Goal: Information Seeking & Learning: Learn about a topic

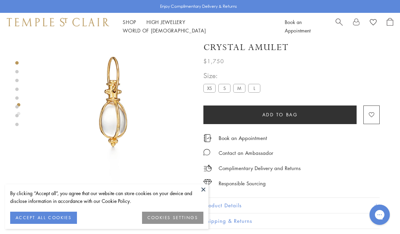
scroll to position [18, 0]
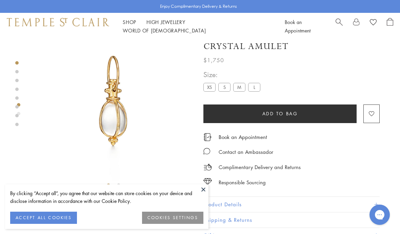
click at [58, 216] on button "ACCEPT ALL COOKIES" at bounding box center [43, 218] width 67 height 12
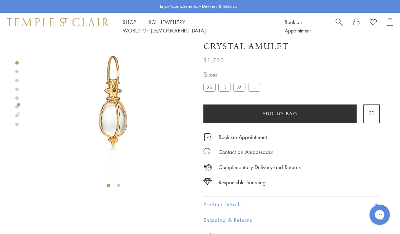
click at [131, 25] on link "Shop Shop" at bounding box center [130, 22] width 14 height 7
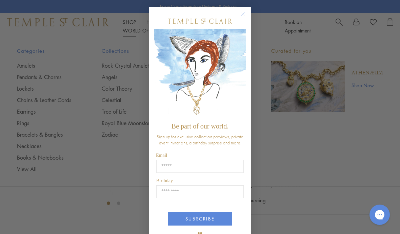
click at [245, 30] on img "POPUP Form" at bounding box center [199, 74] width 91 height 90
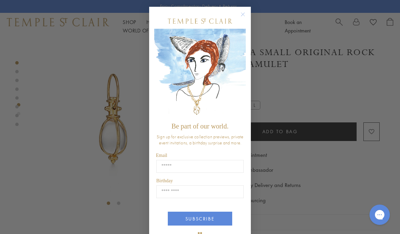
click at [245, 36] on img "POPUP Form" at bounding box center [199, 74] width 91 height 90
click at [245, 33] on img "POPUP Form" at bounding box center [199, 74] width 91 height 90
click at [46, 148] on div "Close dialog Be part of our world. Sign up for exclusive collection previews, p…" at bounding box center [200, 117] width 400 height 234
click at [244, 34] on img "POPUP Form" at bounding box center [199, 74] width 91 height 90
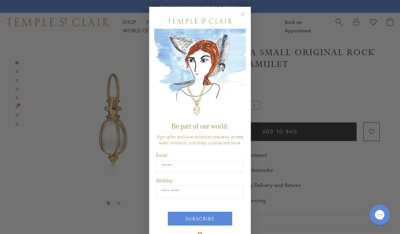
click at [129, 47] on div "Close dialog Be part of our world. Sign up for exclusive collection previews, p…" at bounding box center [200, 117] width 400 height 234
click at [92, 134] on div "Close dialog Be part of our world. Sign up for exclusive collection previews, p…" at bounding box center [200, 117] width 400 height 234
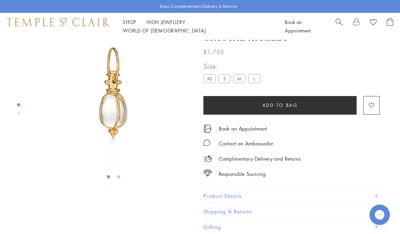
scroll to position [31, 0]
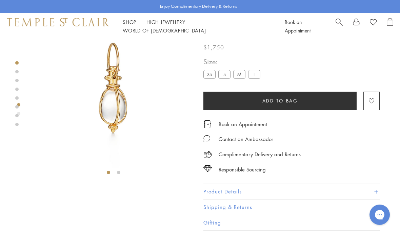
click at [132, 25] on link "Shop Shop" at bounding box center [130, 22] width 14 height 7
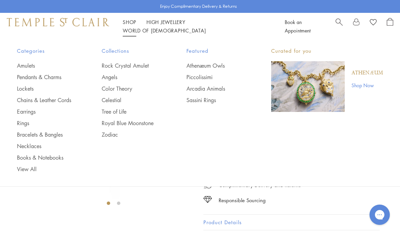
click at [51, 108] on link "Earrings" at bounding box center [46, 111] width 58 height 7
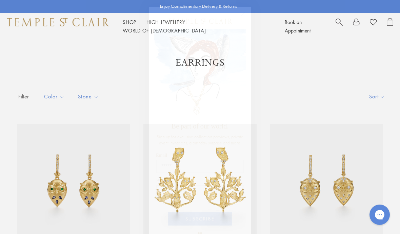
click at [242, 17] on circle "Close dialog" at bounding box center [243, 14] width 8 height 8
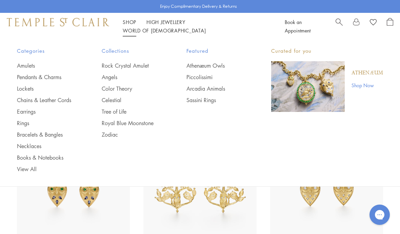
click at [55, 80] on link "Pendants & Charms" at bounding box center [46, 76] width 58 height 7
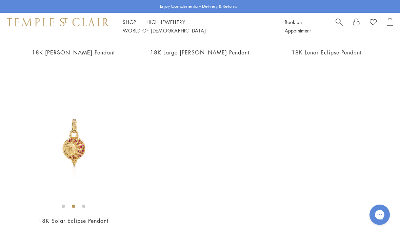
scroll to position [3626, 0]
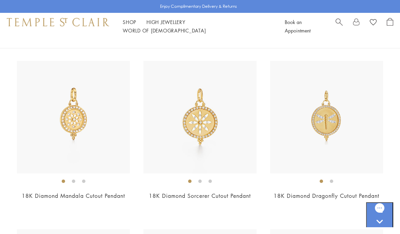
scroll to position [2974, 0]
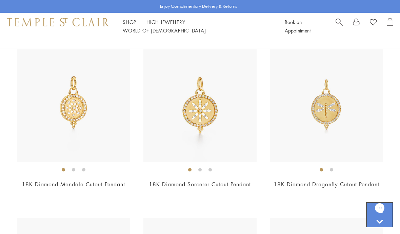
click at [94, 181] on link "18K Diamond Mandala Cutout Pendant" at bounding box center [73, 184] width 103 height 7
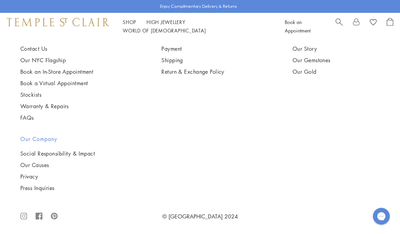
scroll to position [866, 0]
